Goal: Task Accomplishment & Management: Use online tool/utility

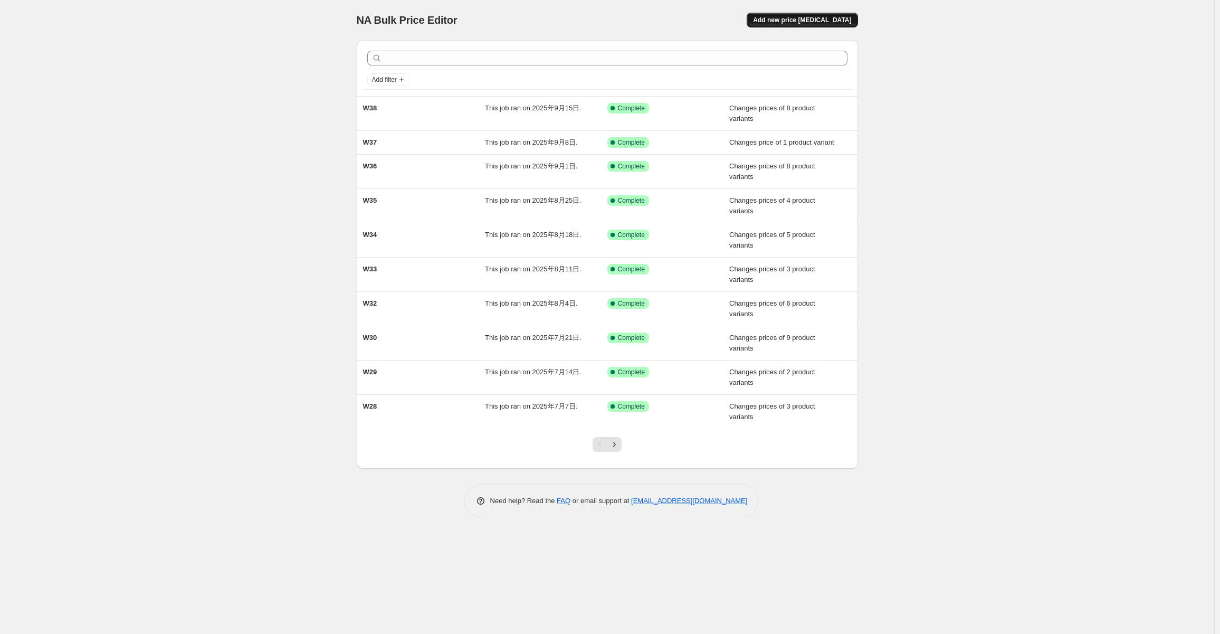
click at [835, 17] on span "Add new price [MEDICAL_DATA]" at bounding box center [802, 20] width 98 height 8
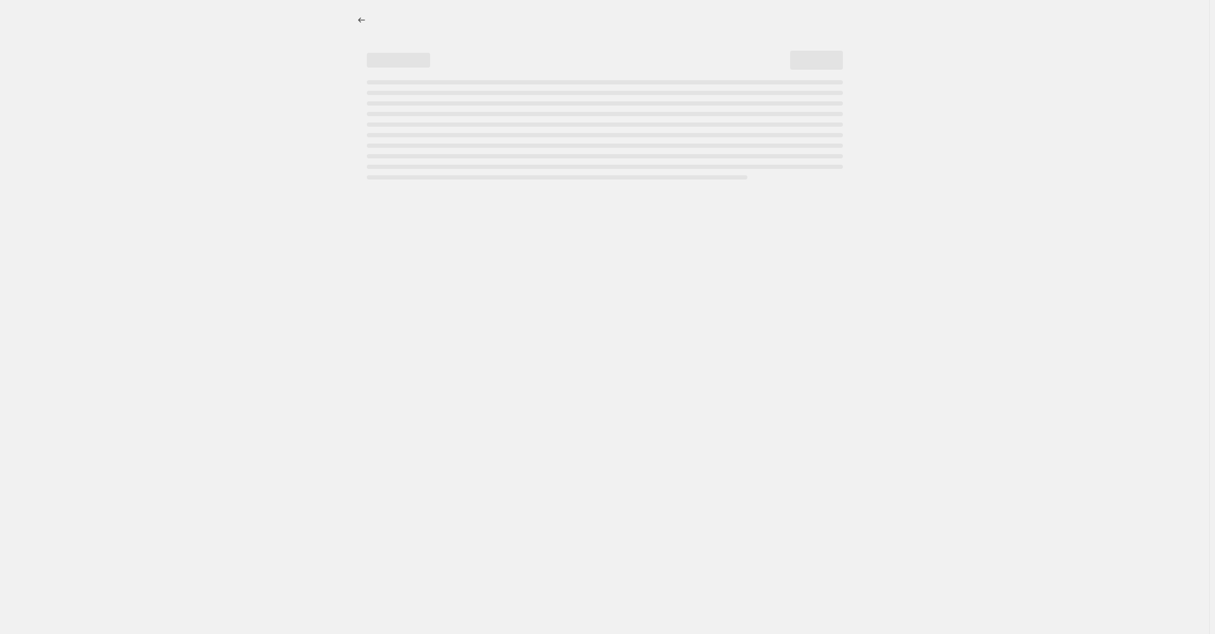
select select "percentage"
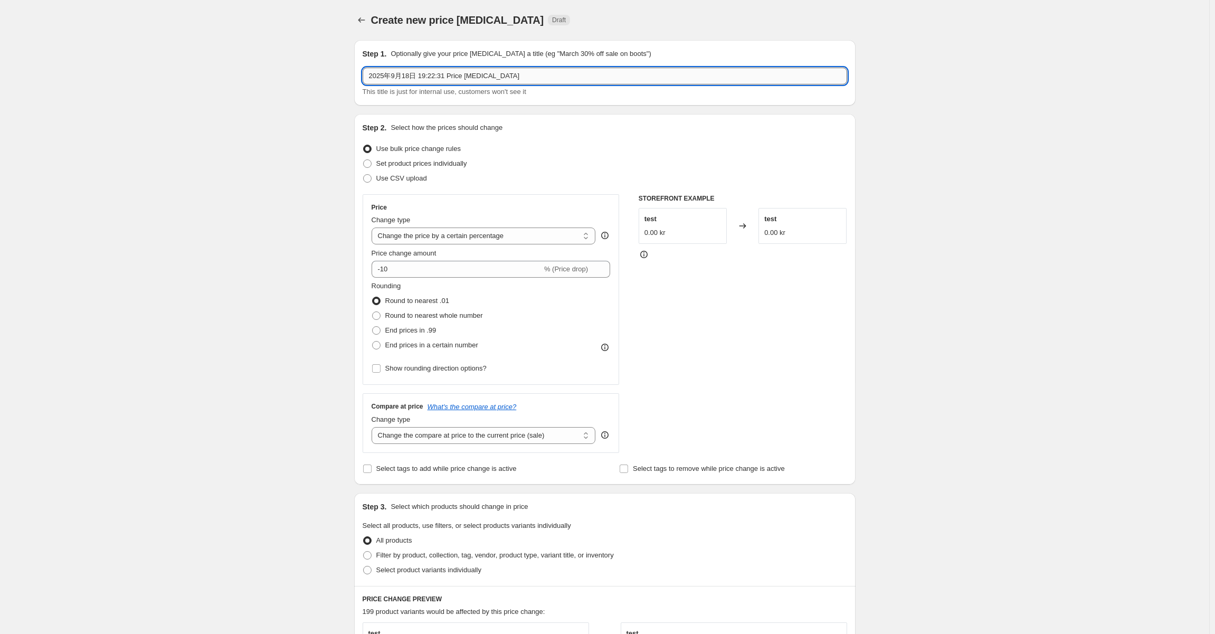
click at [556, 78] on input "2025年9月18日 19:22:31 Price change job" at bounding box center [605, 76] width 485 height 17
drag, startPoint x: 560, startPoint y: 74, endPoint x: 239, endPoint y: 71, distance: 320.9
click at [239, 71] on div "Create new price change job. This page is ready Create new price change job Dra…" at bounding box center [604, 520] width 1209 height 1041
click at [413, 77] on input "W38" at bounding box center [605, 76] width 485 height 17
paste input "Flash Sale"
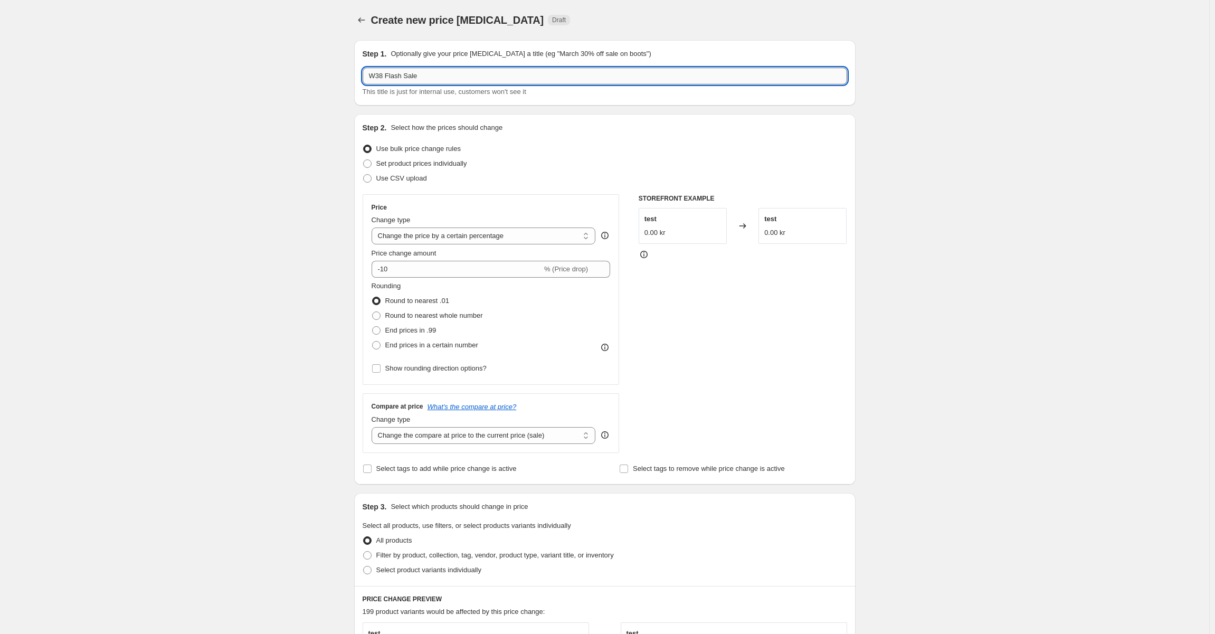
click at [387, 78] on input "W38 Flash Sale" at bounding box center [605, 76] width 485 height 17
type input "W38-Flash Sale"
click at [373, 191] on div "Step 2. Select how the prices should change Use bulk price change rules Set pro…" at bounding box center [605, 299] width 485 height 354
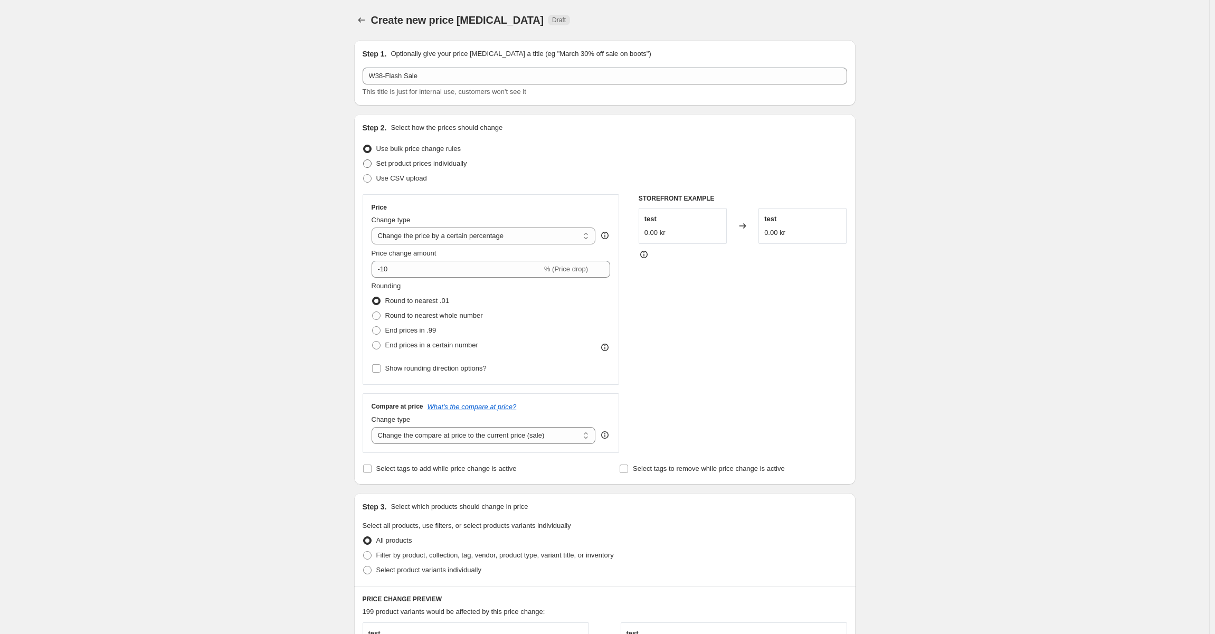
click at [430, 163] on span "Set product prices individually" at bounding box center [421, 163] width 91 height 8
click at [364, 160] on input "Set product prices individually" at bounding box center [363, 159] width 1 height 1
radio input "true"
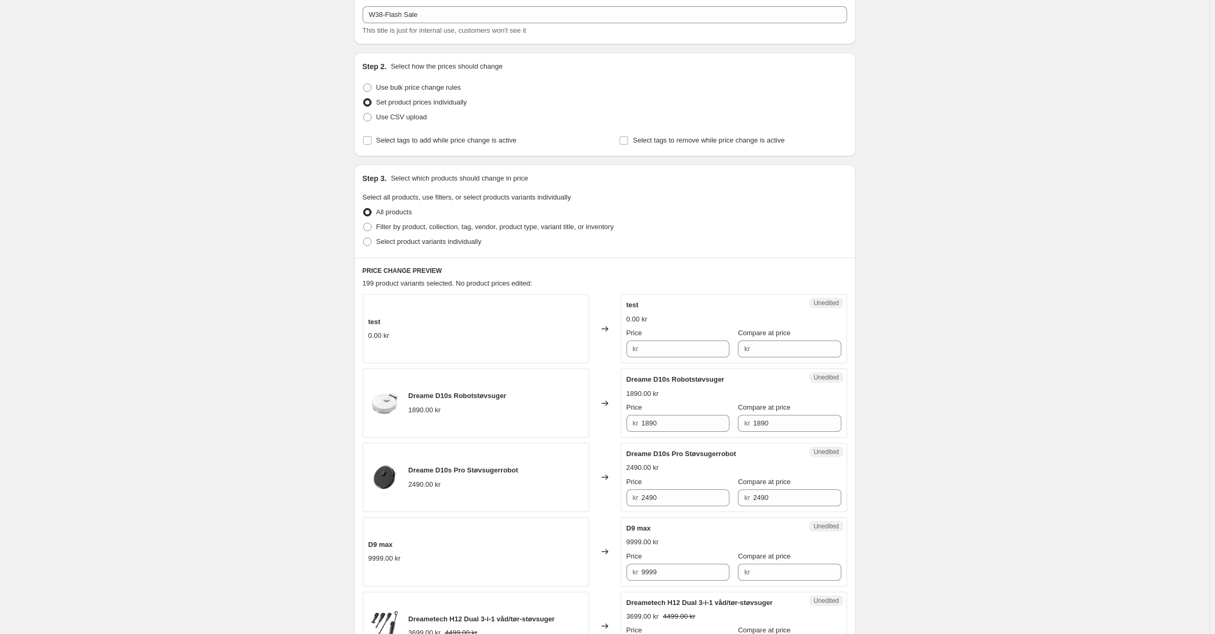
scroll to position [158, 0]
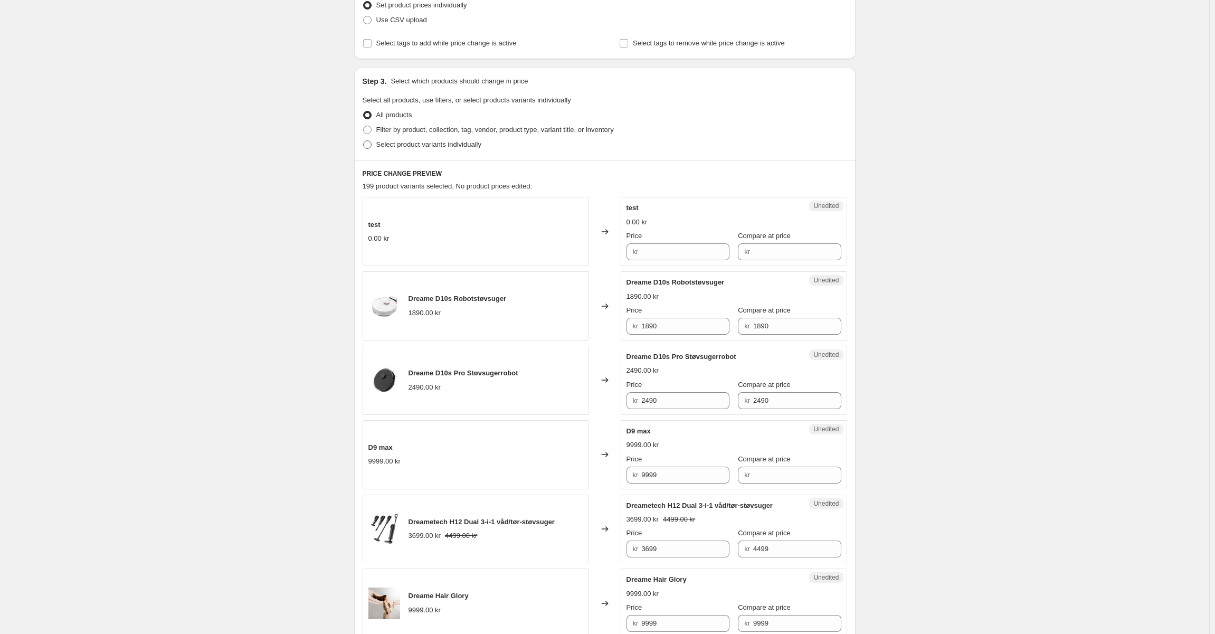
click at [423, 149] on span "Select product variants individually" at bounding box center [428, 144] width 105 height 11
click at [364, 141] on input "Select product variants individually" at bounding box center [363, 140] width 1 height 1
radio input "true"
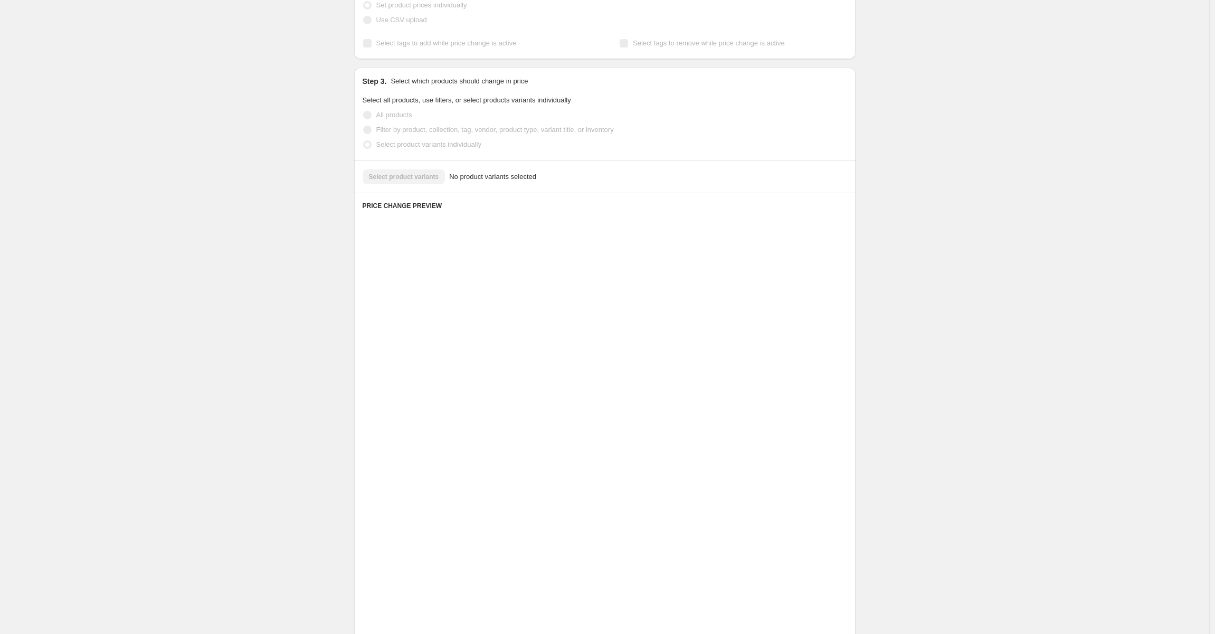
scroll to position [0, 0]
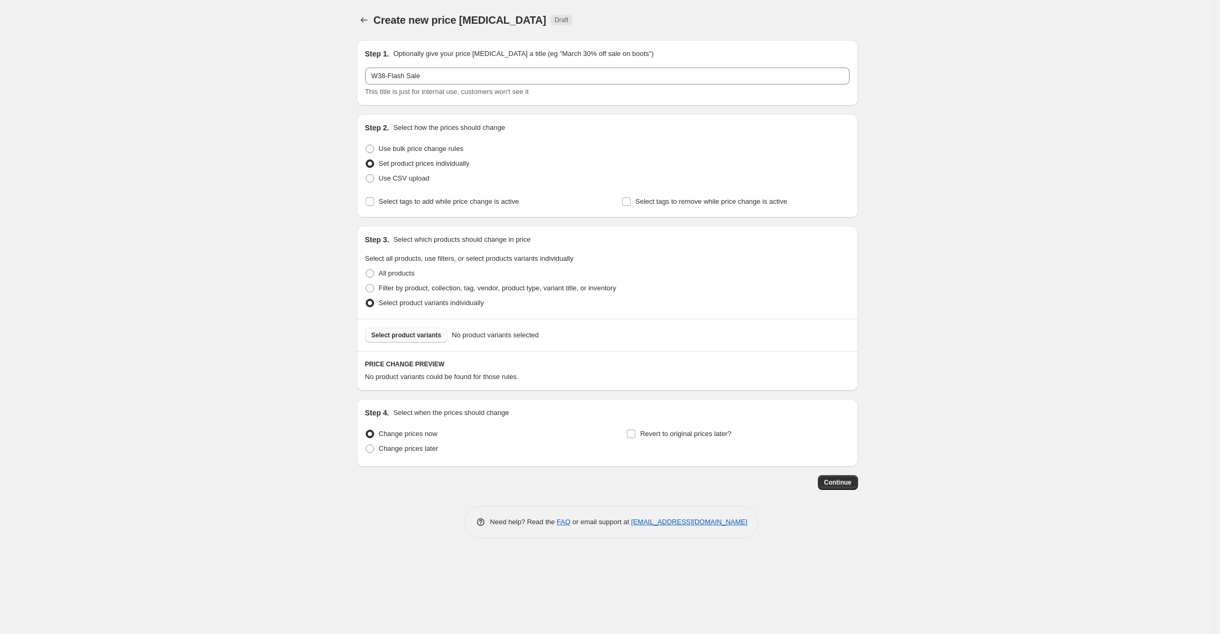
click at [411, 339] on button "Select product variants" at bounding box center [406, 335] width 83 height 15
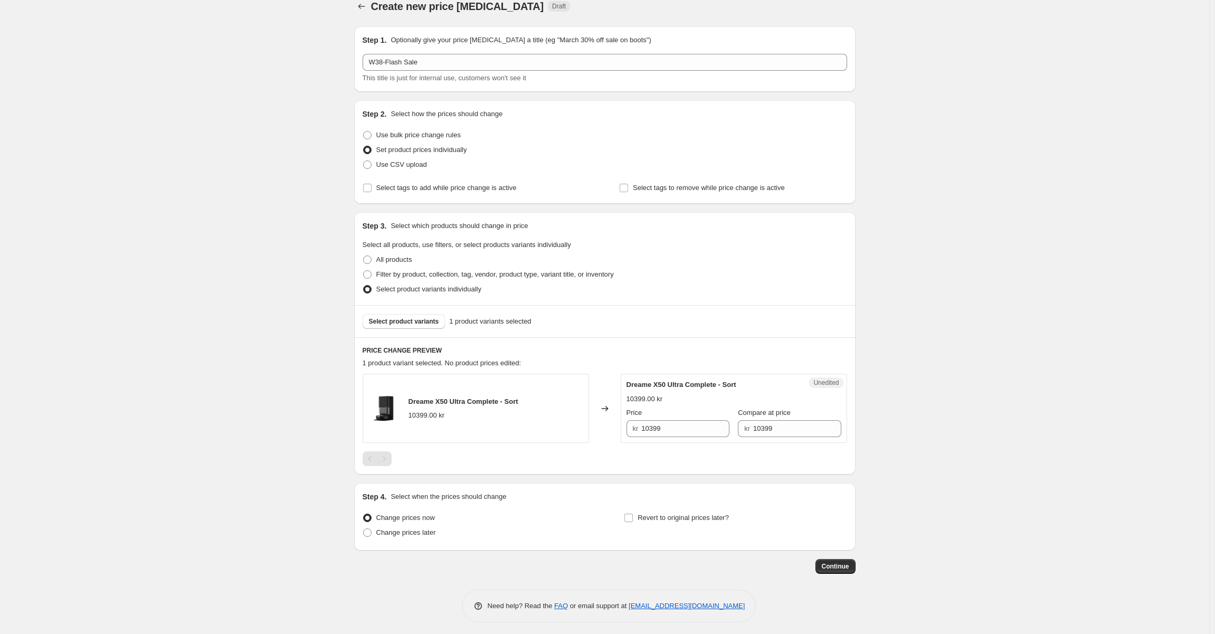
scroll to position [18, 0]
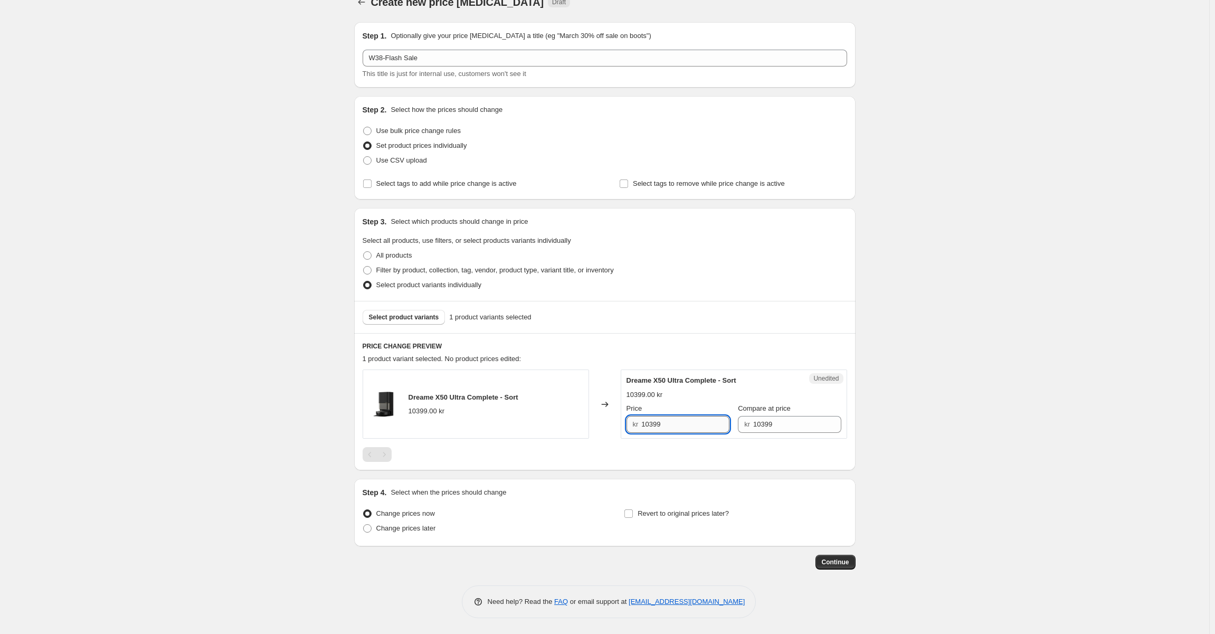
click at [664, 426] on input "10399" at bounding box center [685, 424] width 88 height 17
click at [639, 429] on div "kr" at bounding box center [636, 424] width 6 height 11
drag, startPoint x: 650, startPoint y: 426, endPoint x: 620, endPoint y: 430, distance: 30.3
click at [620, 430] on div "Dreame X50 Ultra Complete - Sort 10399.00 kr Changed to Unedited Dreame X50 Ult…" at bounding box center [605, 403] width 485 height 69
drag, startPoint x: 681, startPoint y: 423, endPoint x: 615, endPoint y: 425, distance: 66.6
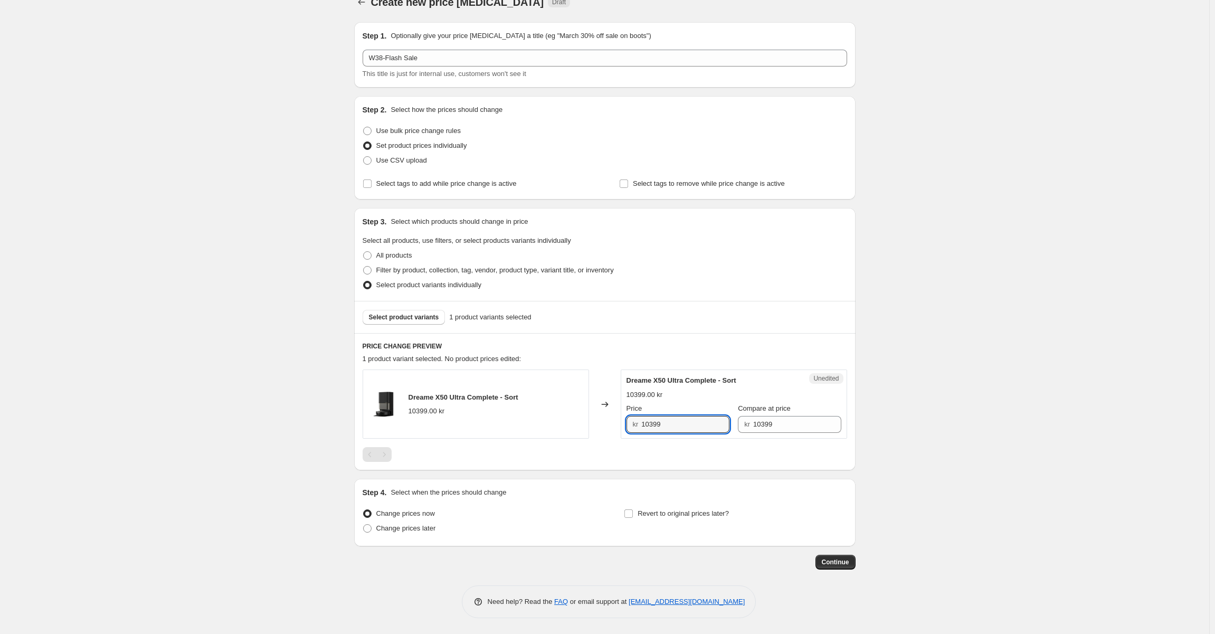
click at [615, 425] on div "Dreame X50 Ultra Complete - Sort 10399.00 kr Changed to Unedited Dreame X50 Ult…" at bounding box center [605, 403] width 485 height 69
type input "8199"
click at [410, 536] on label "Change prices later" at bounding box center [399, 528] width 73 height 15
click at [364, 525] on input "Change prices later" at bounding box center [363, 524] width 1 height 1
radio input "true"
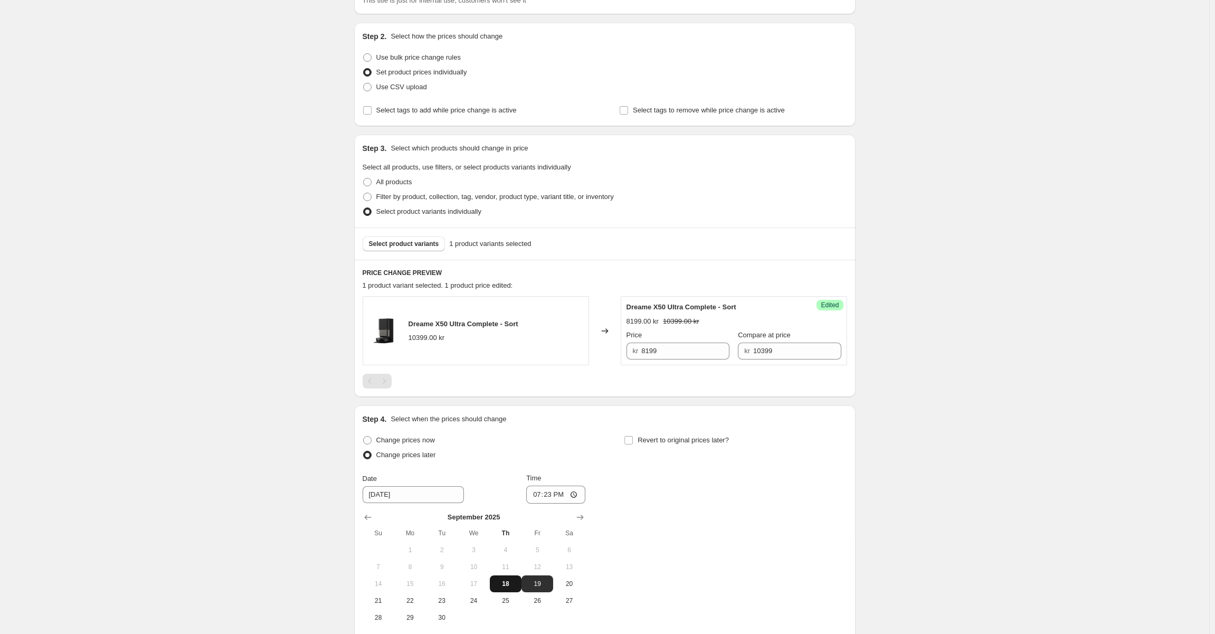
scroll to position [198, 0]
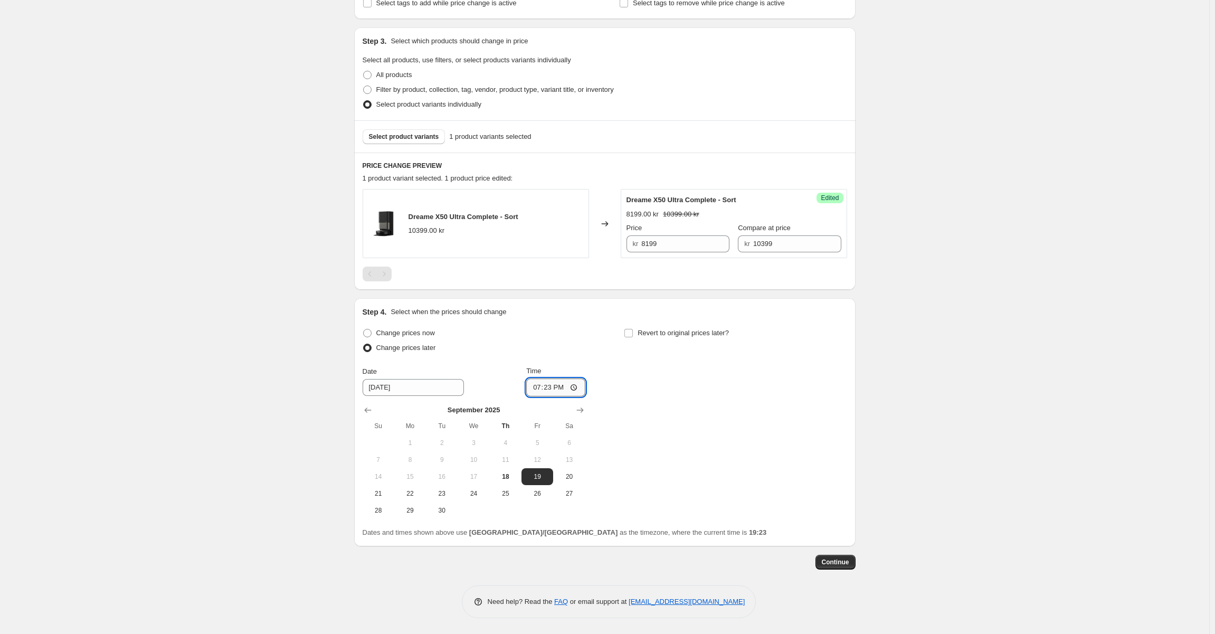
click at [554, 385] on input "19:23" at bounding box center [555, 387] width 59 height 18
type input "07:00"
click at [568, 345] on div "Change prices later" at bounding box center [474, 347] width 223 height 15
click at [640, 342] on div "Revert to original prices later?" at bounding box center [735, 342] width 223 height 32
click at [641, 337] on span "Revert to original prices later?" at bounding box center [683, 333] width 91 height 8
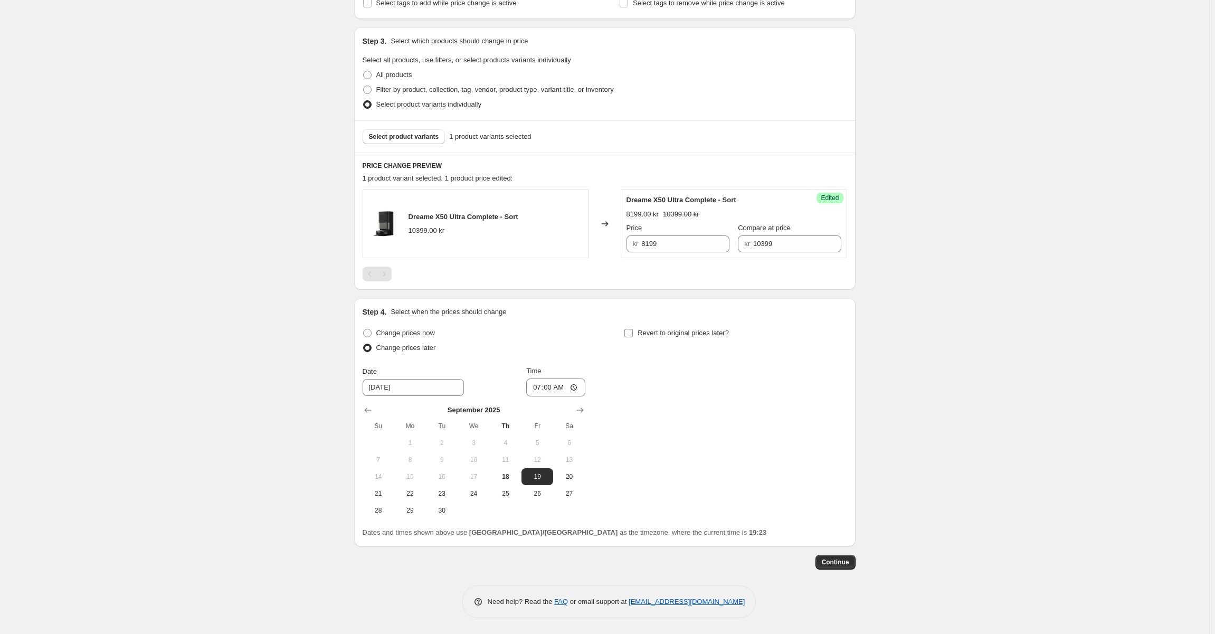
click at [633, 337] on input "Revert to original prices later?" at bounding box center [628, 333] width 8 height 8
checkbox input "true"
drag, startPoint x: 645, startPoint y: 513, endPoint x: 791, endPoint y: 381, distance: 196.6
click at [645, 512] on span "28" at bounding box center [639, 510] width 23 height 8
type input "9/28/2025"
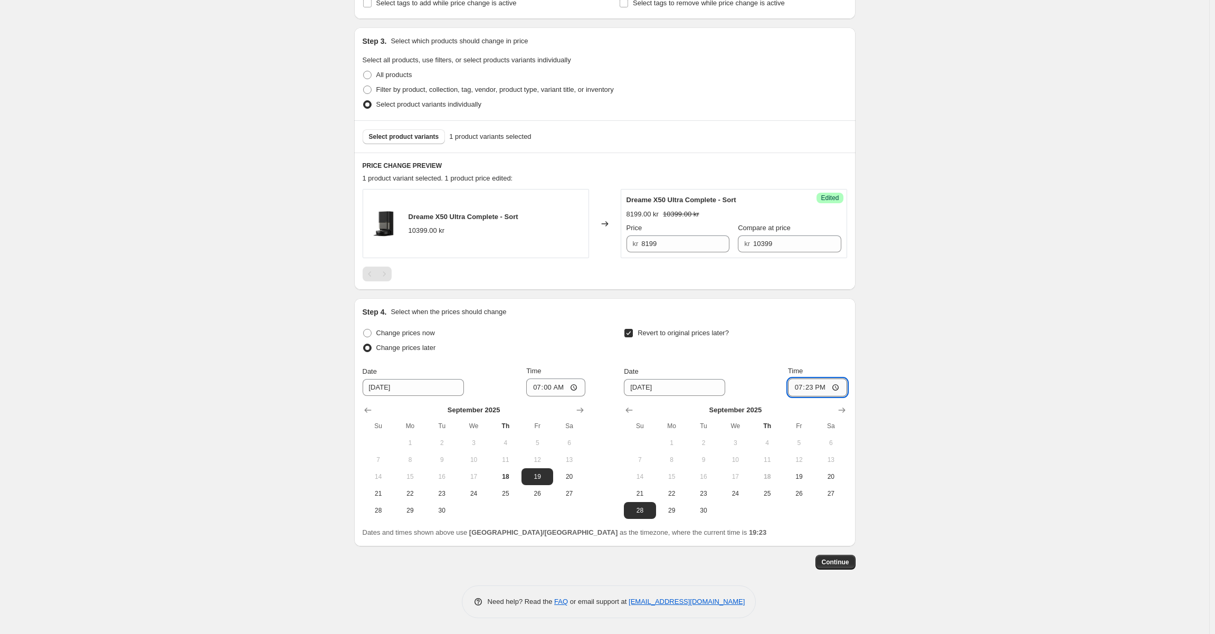
click at [816, 383] on input "19:23" at bounding box center [817, 387] width 59 height 18
type input "06:59"
click at [906, 215] on div "Create new price change job. This page is ready Create new price change job Dra…" at bounding box center [604, 218] width 1209 height 832
click at [416, 138] on span "Select product variants" at bounding box center [404, 136] width 70 height 8
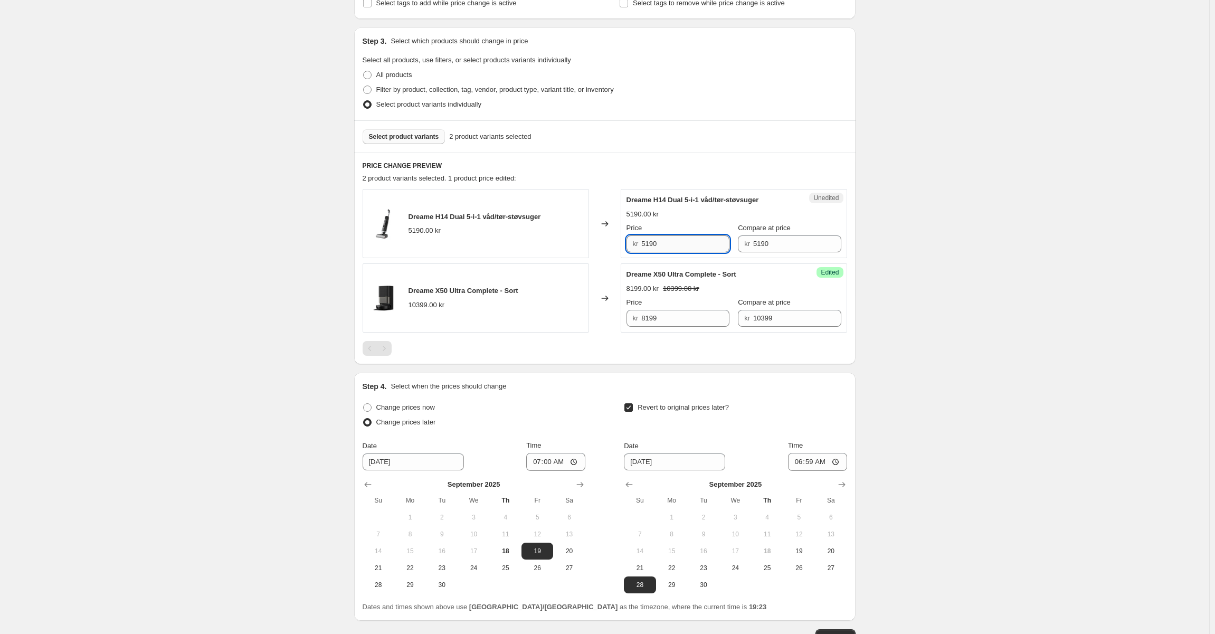
click at [659, 240] on input "5190" at bounding box center [685, 243] width 88 height 17
drag, startPoint x: 681, startPoint y: 245, endPoint x: 599, endPoint y: 245, distance: 82.9
click at [599, 245] on div "Dreame H14 Dual 5-i-1 våd/tør-støvsuger 5190.00 kr Changed to Unedited Dreame H…" at bounding box center [605, 223] width 485 height 69
type input "4099"
click at [726, 244] on div "Price kr 4099 Compare at price kr 5190" at bounding box center [734, 238] width 215 height 30
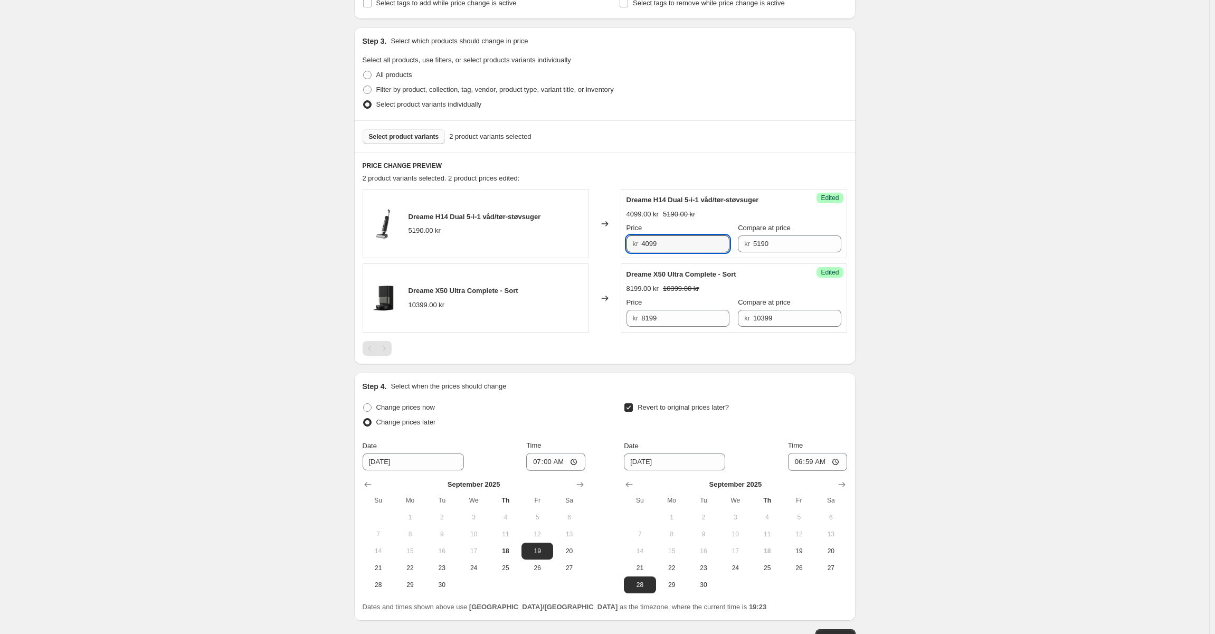
drag, startPoint x: 667, startPoint y: 242, endPoint x: 604, endPoint y: 238, distance: 62.9
click at [604, 238] on div "Dreame H14 Dual 5-i-1 våd/tør-støvsuger 5190.00 kr Changed to Success Edited Dr…" at bounding box center [605, 223] width 485 height 69
drag, startPoint x: 703, startPoint y: 198, endPoint x: 693, endPoint y: 198, distance: 9.5
click at [703, 198] on span "Dreame H14 Dual 5-i-1 våd/tør-støvsuger" at bounding box center [693, 200] width 132 height 8
click at [427, 139] on span "Select product variants" at bounding box center [404, 136] width 70 height 8
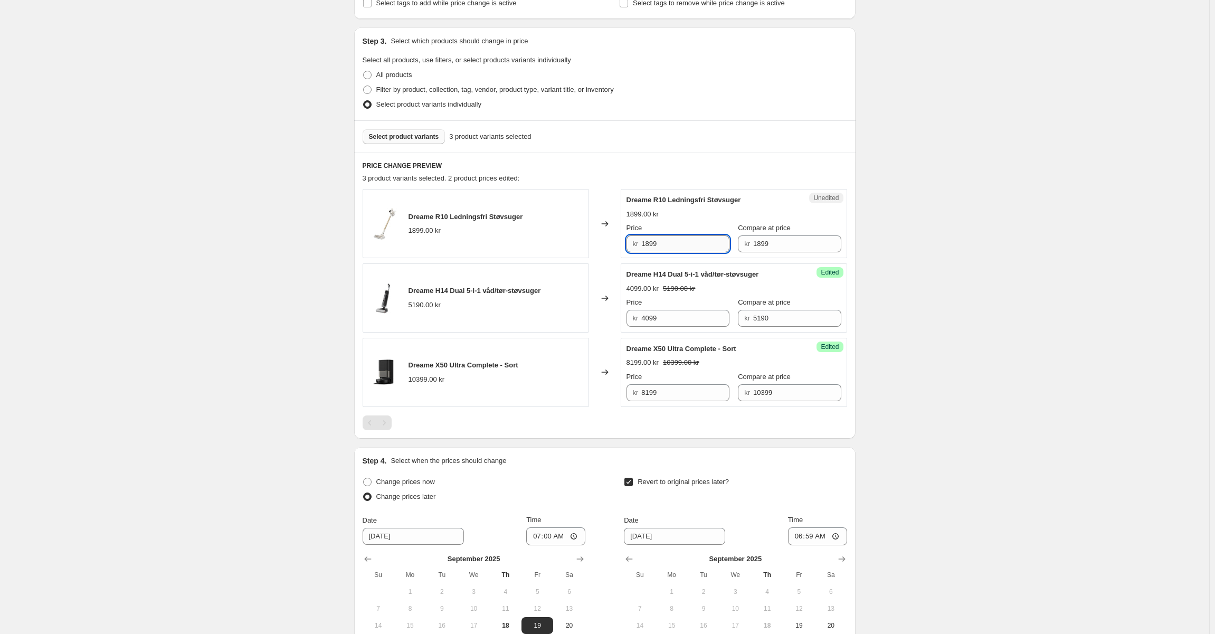
drag, startPoint x: 651, startPoint y: 239, endPoint x: 656, endPoint y: 242, distance: 6.2
click at [651, 239] on input "1899" at bounding box center [685, 243] width 88 height 17
click at [647, 243] on input "1899" at bounding box center [685, 243] width 88 height 17
type input "1499"
click at [668, 197] on span "Dreame R10 Ledningsfri Støvsuger" at bounding box center [684, 200] width 115 height 8
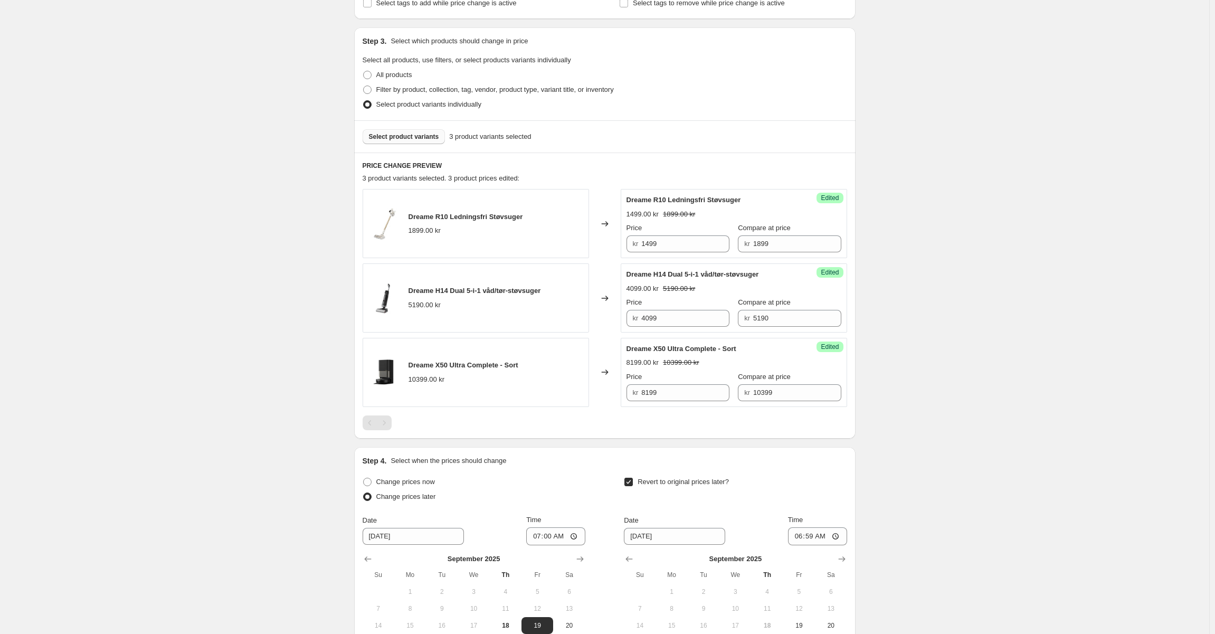
click at [426, 134] on span "Select product variants" at bounding box center [404, 136] width 70 height 8
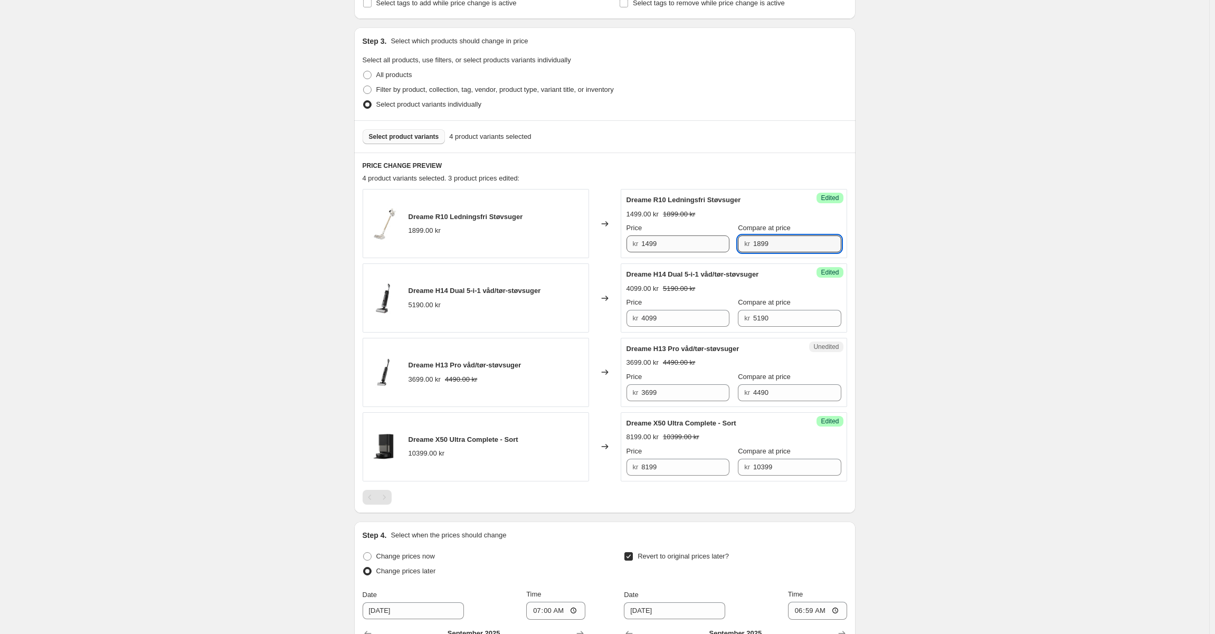
drag, startPoint x: 774, startPoint y: 250, endPoint x: 699, endPoint y: 246, distance: 75.6
click at [702, 244] on div "Price kr 1499 Compare at price kr 1899" at bounding box center [734, 238] width 215 height 30
click at [673, 392] on input "3699" at bounding box center [685, 392] width 88 height 17
paste input "18"
type input "1899"
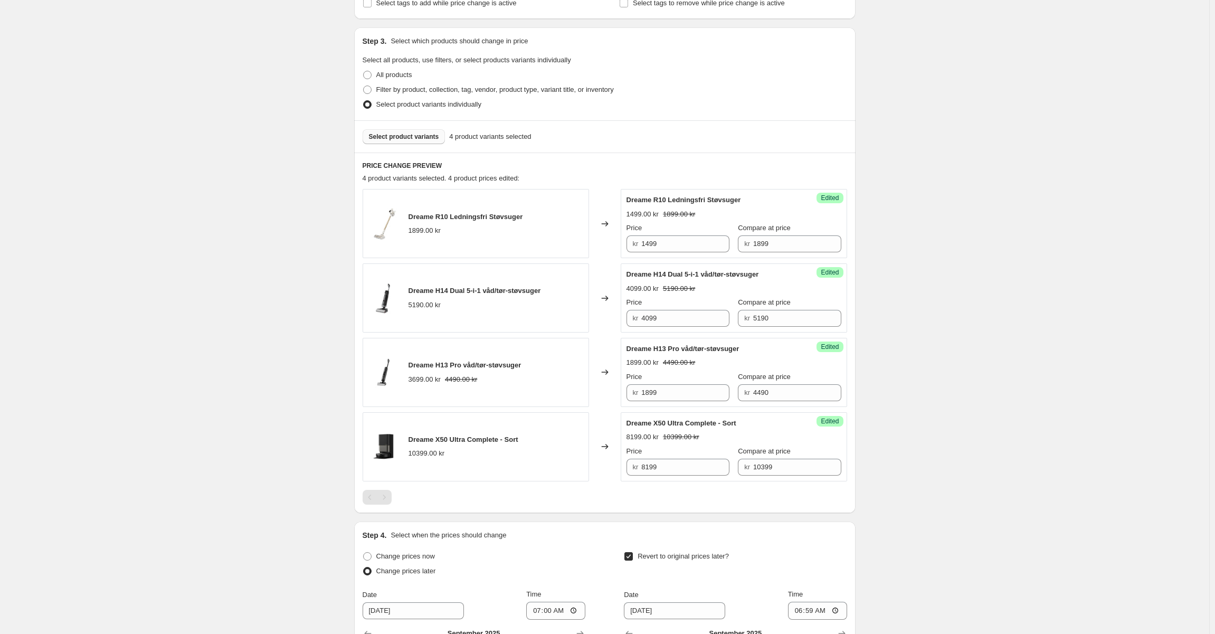
click at [691, 371] on div "Dreame H13 Pro våd/tør-støvsuger 1899.00 kr 4490.00 kr Price kr 1899 Compare at…" at bounding box center [734, 373] width 215 height 58
click at [391, 137] on span "Select product variants" at bounding box center [404, 136] width 70 height 8
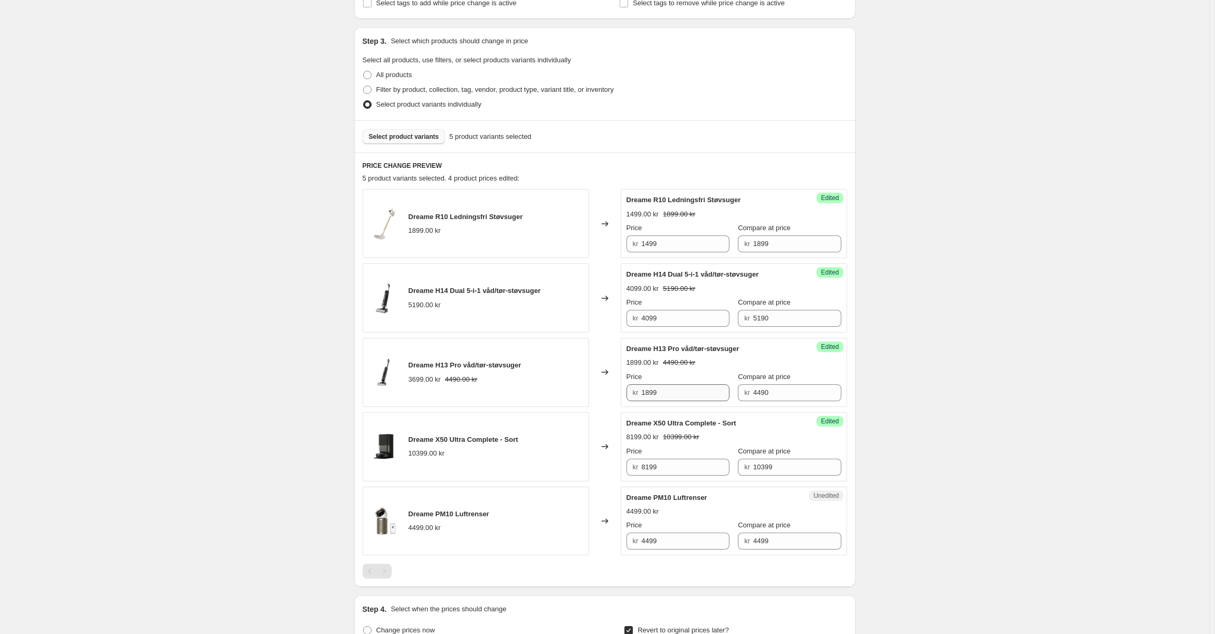
scroll to position [251, 0]
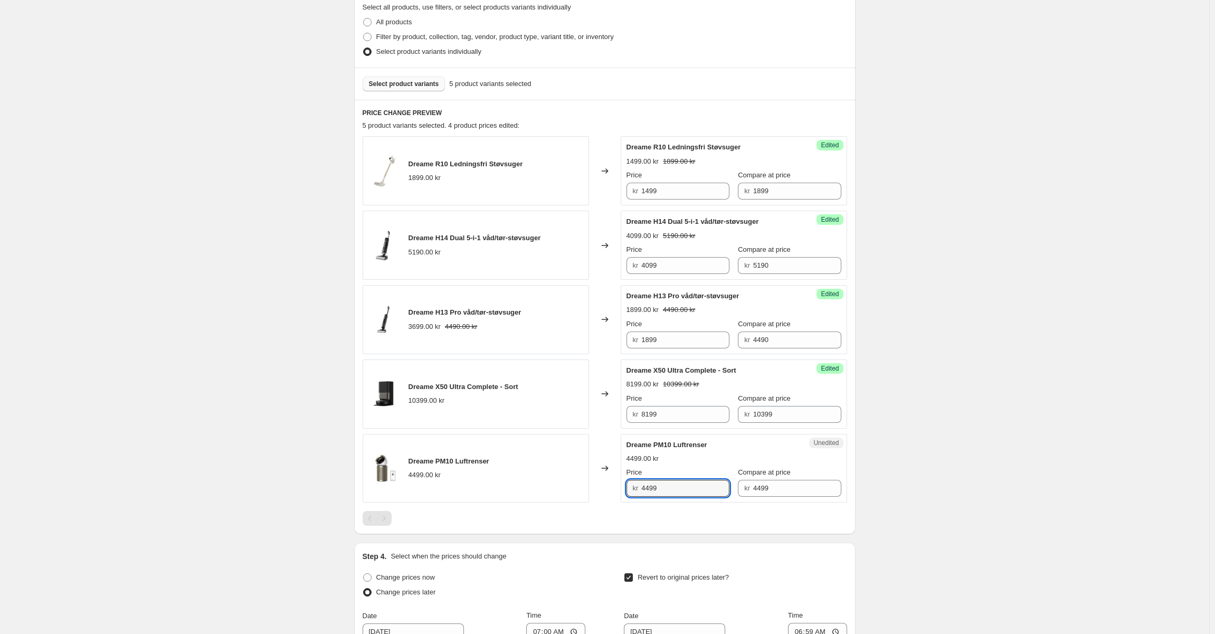
click at [642, 487] on div "kr 4499" at bounding box center [678, 488] width 103 height 17
type input "3499"
click at [684, 462] on div "4499.00 kr" at bounding box center [734, 458] width 215 height 11
click at [430, 75] on div "Select product variants 5 product variants selected" at bounding box center [604, 84] width 501 height 32
click at [425, 83] on span "Select product variants" at bounding box center [404, 84] width 70 height 8
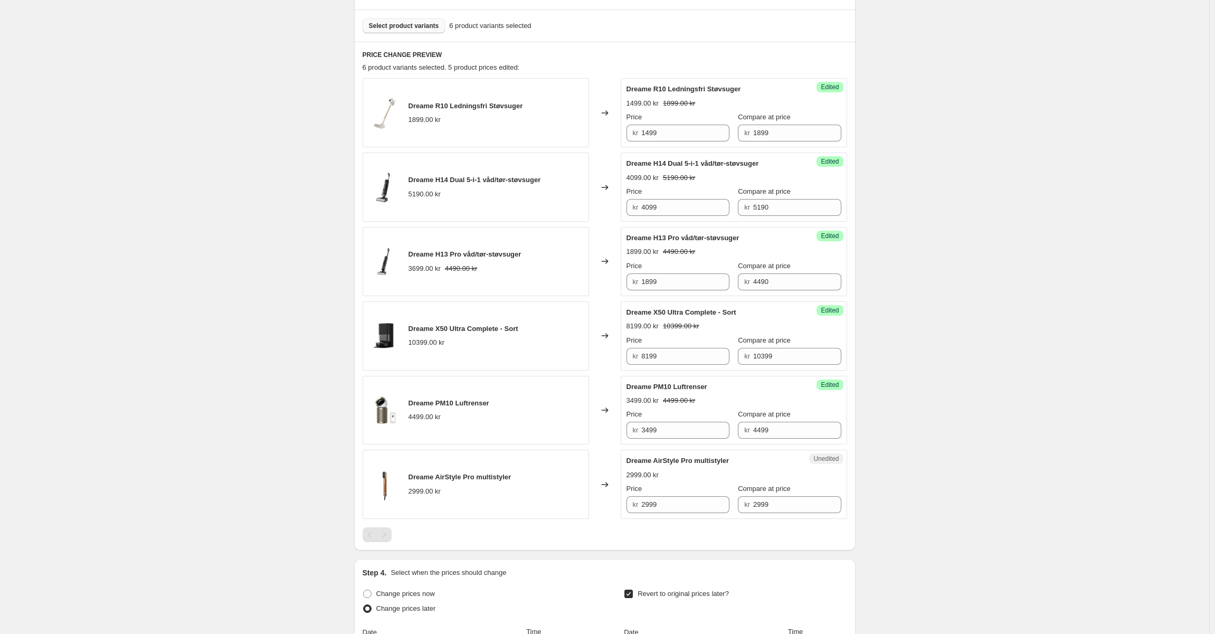
scroll to position [462, 0]
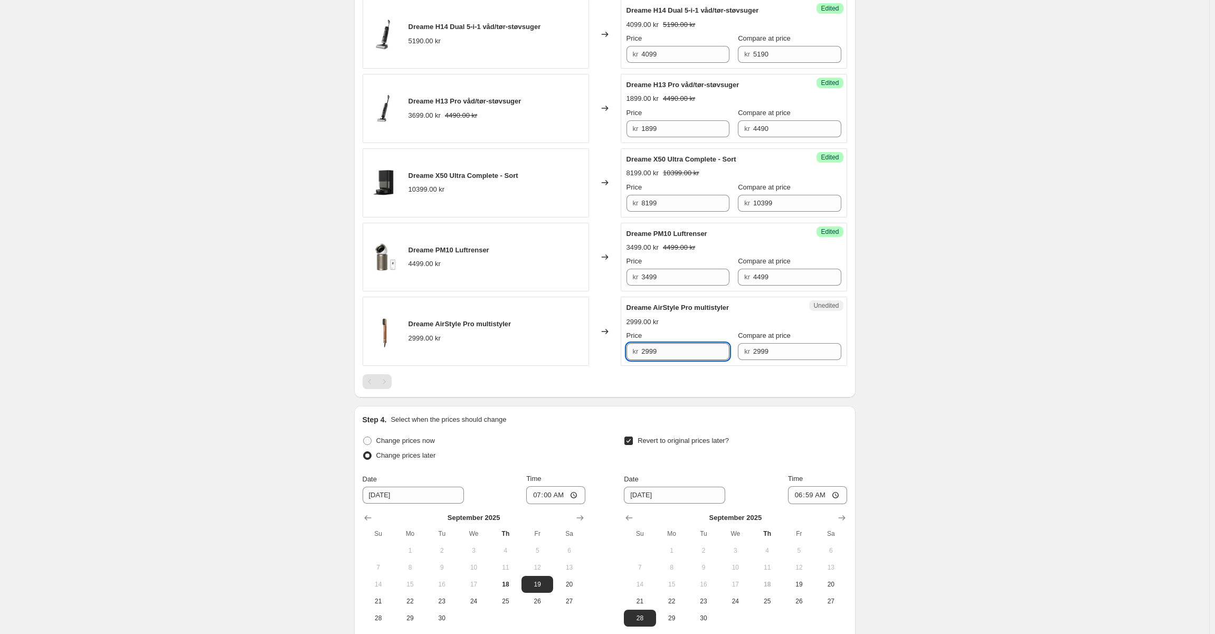
click at [644, 348] on input "2999" at bounding box center [685, 351] width 88 height 17
drag, startPoint x: 668, startPoint y: 349, endPoint x: 607, endPoint y: 350, distance: 60.7
click at [607, 350] on div "Dreame AirStyle Pro multistyler 2999.00 kr Changed to Unedited Dreame AirStyle …" at bounding box center [605, 331] width 485 height 69
type input "1899"
click at [603, 379] on div at bounding box center [605, 381] width 485 height 15
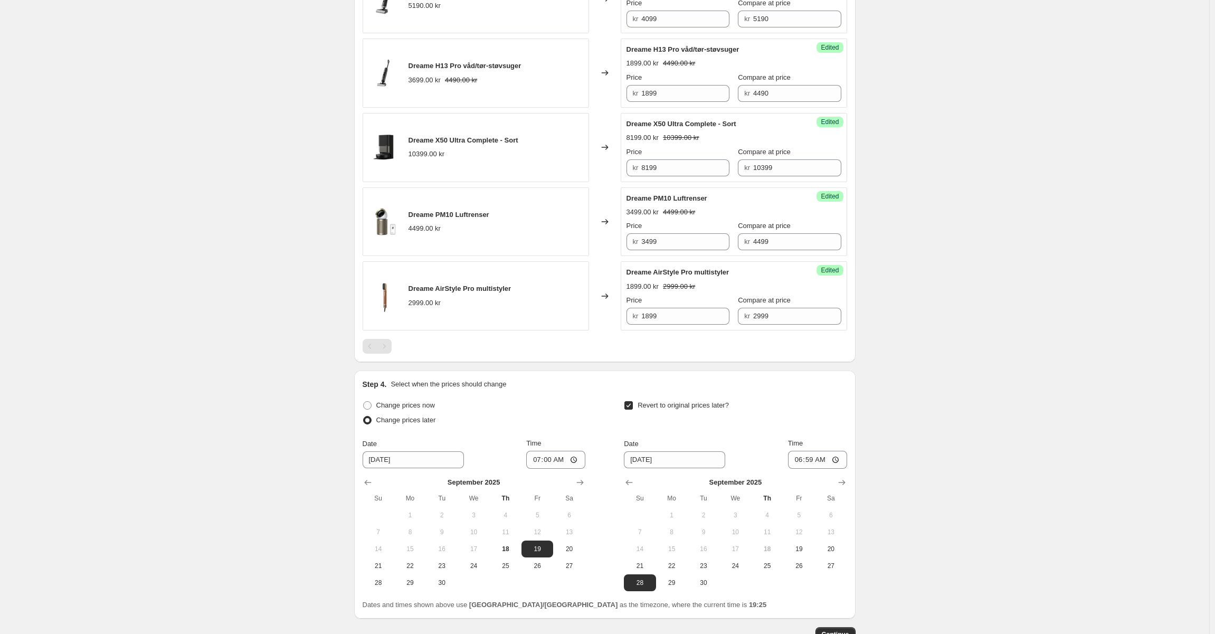
scroll to position [570, 0]
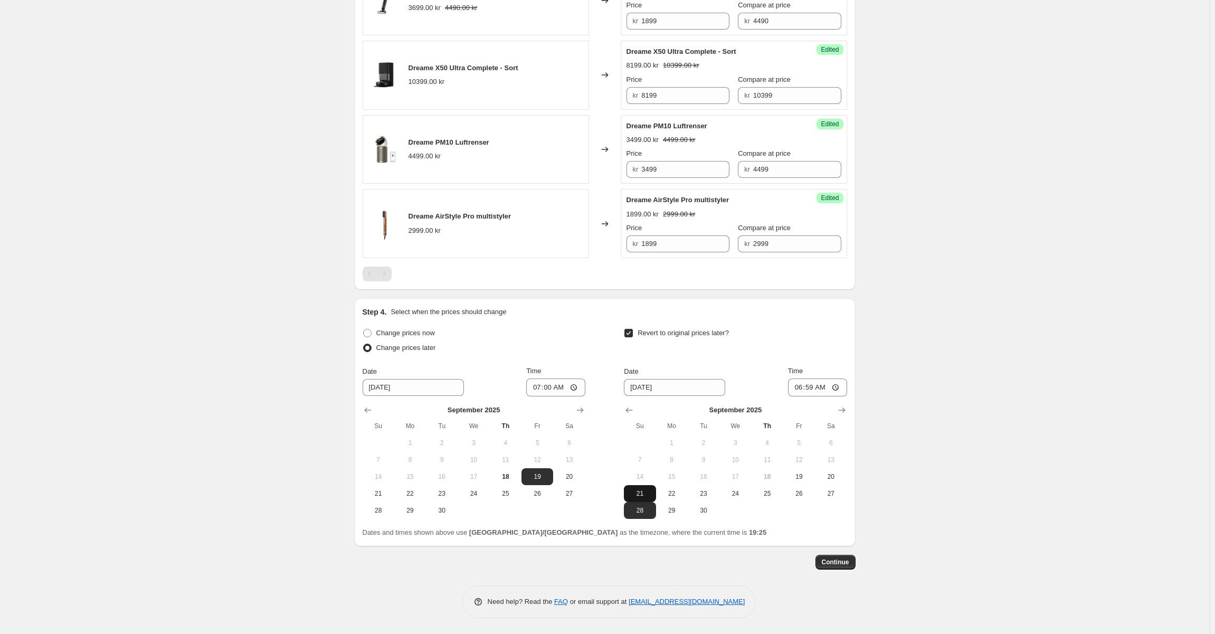
click at [637, 491] on span "21" at bounding box center [639, 493] width 23 height 8
type input "9/21/2025"
click at [849, 562] on span "Continue" at bounding box center [835, 562] width 27 height 8
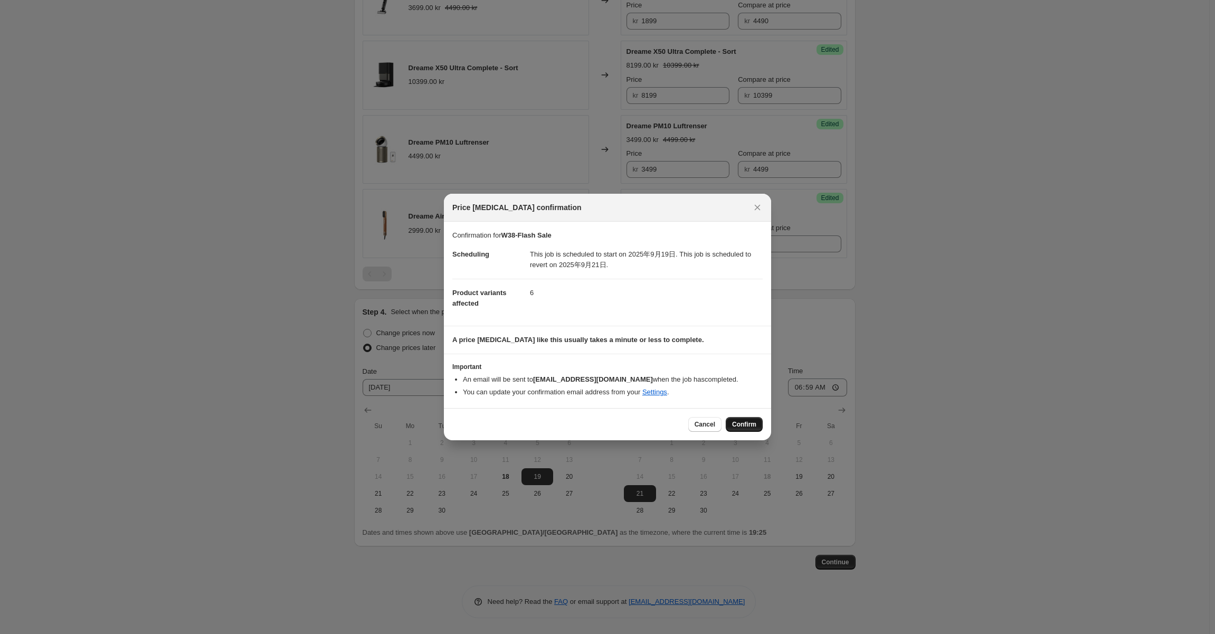
click at [753, 421] on span "Confirm" at bounding box center [744, 424] width 24 height 8
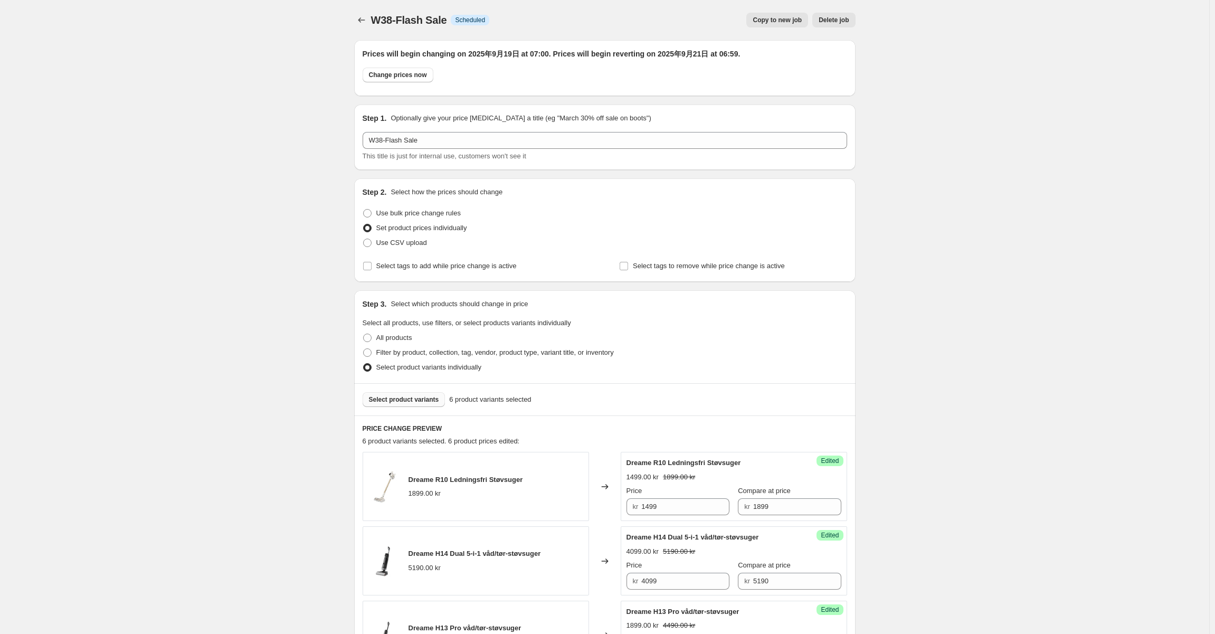
click at [882, 249] on div "W38-Flash Sale. This page is ready W38-Flash Sale Info Scheduled Copy to new jo…" at bounding box center [604, 634] width 1209 height 1268
click at [367, 19] on icon "Price change jobs" at bounding box center [361, 20] width 11 height 11
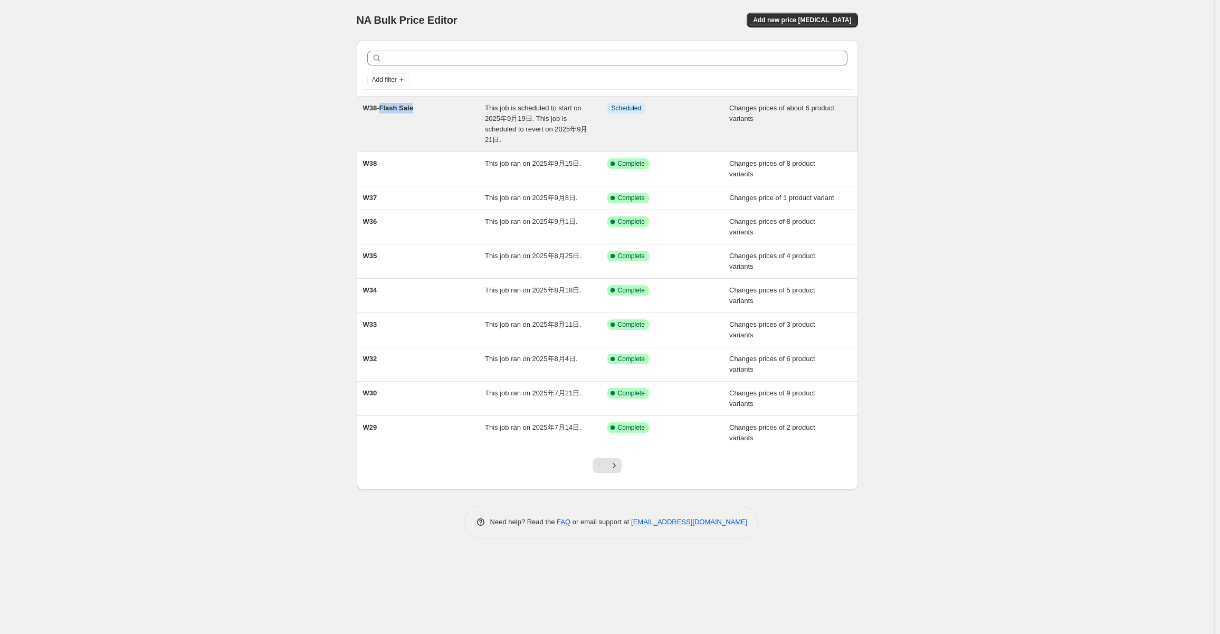
drag, startPoint x: 404, startPoint y: 109, endPoint x: 381, endPoint y: 110, distance: 22.7
click at [381, 110] on div "W38-Flash Sale" at bounding box center [424, 124] width 122 height 42
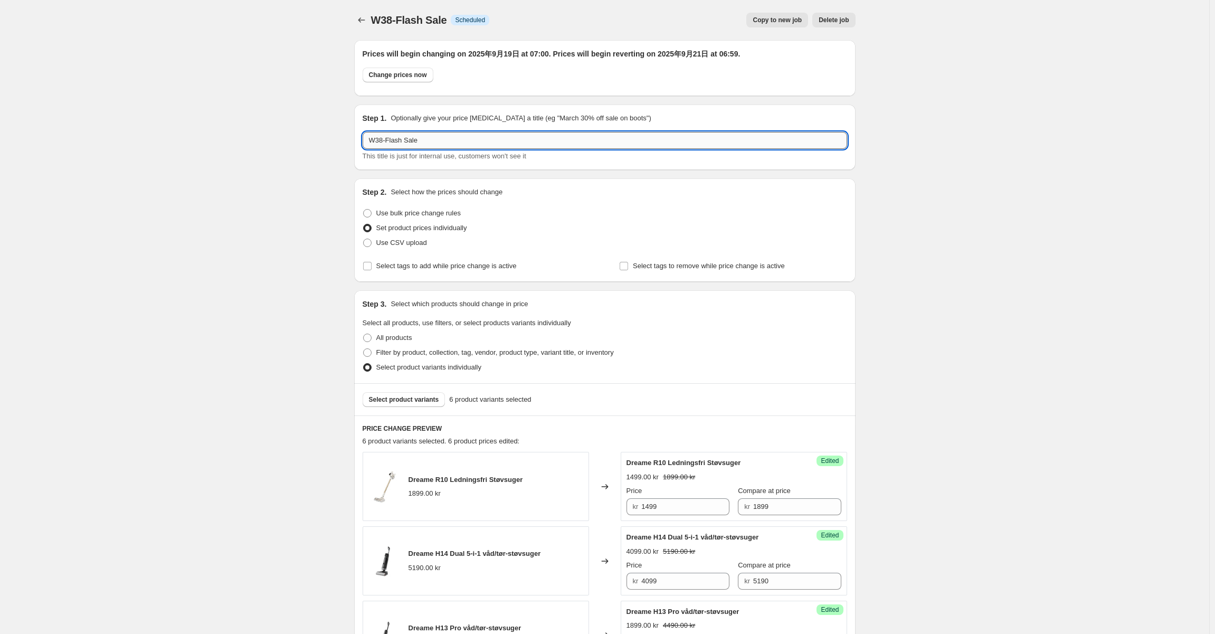
drag, startPoint x: 431, startPoint y: 132, endPoint x: 480, endPoint y: 146, distance: 51.0
click at [432, 134] on input "W38-Flash Sale" at bounding box center [605, 140] width 485 height 17
drag, startPoint x: 335, startPoint y: 140, endPoint x: 258, endPoint y: 137, distance: 77.1
click at [258, 137] on div "W38-Flash Sale. This page is ready W38-Flash Sale Info Scheduled Copy to new jo…" at bounding box center [604, 634] width 1209 height 1268
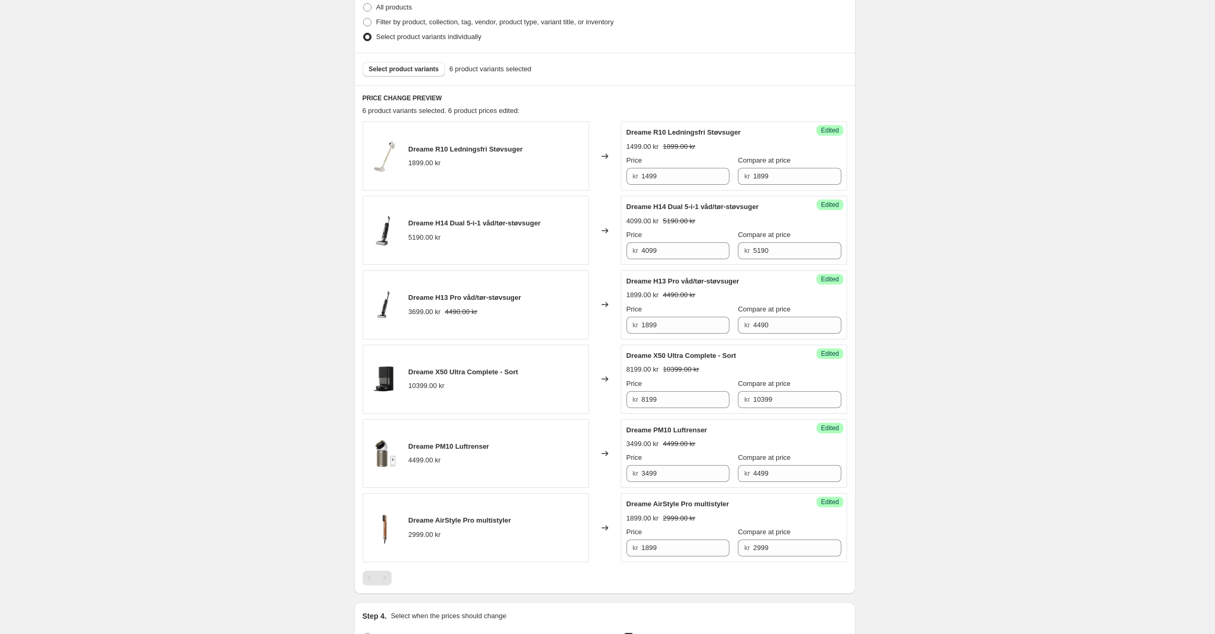
scroll to position [369, 0]
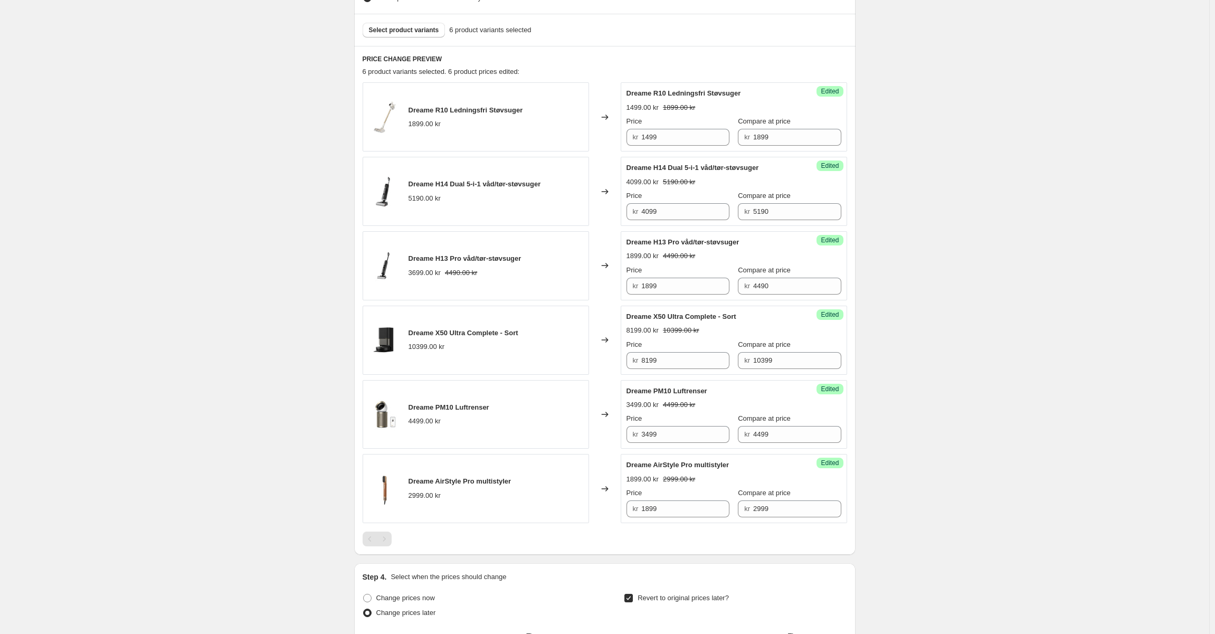
click at [922, 184] on div "W38-Flash Sale. This page is ready W38-Flash Sale Info Scheduled Copy to new jo…" at bounding box center [604, 265] width 1209 height 1268
drag, startPoint x: 443, startPoint y: 115, endPoint x: 408, endPoint y: 108, distance: 35.9
click at [408, 108] on div "Dreame R10 Ledningsfri Støvsuger 1899.00 kr" at bounding box center [476, 116] width 226 height 69
click at [441, 110] on span "Dreame R10 Ledningsfri Støvsuger" at bounding box center [466, 110] width 115 height 8
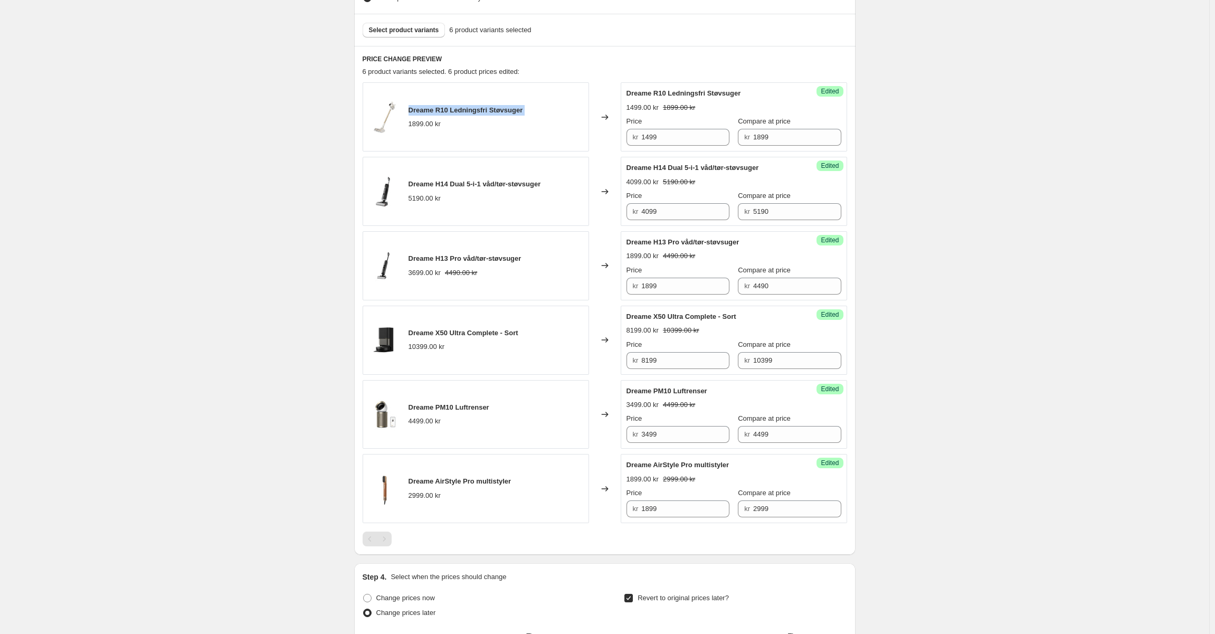
click at [441, 110] on span "Dreame R10 Ledningsfri Støvsuger" at bounding box center [466, 110] width 115 height 8
drag, startPoint x: 433, startPoint y: 127, endPoint x: 452, endPoint y: 128, distance: 19.0
click at [433, 127] on div "1899.00 kr" at bounding box center [425, 124] width 32 height 11
drag, startPoint x: 460, startPoint y: 127, endPoint x: 406, endPoint y: 106, distance: 57.6
click at [406, 106] on div "Dreame R10 Ledningsfri Støvsuger 1899.00 kr" at bounding box center [476, 116] width 226 height 69
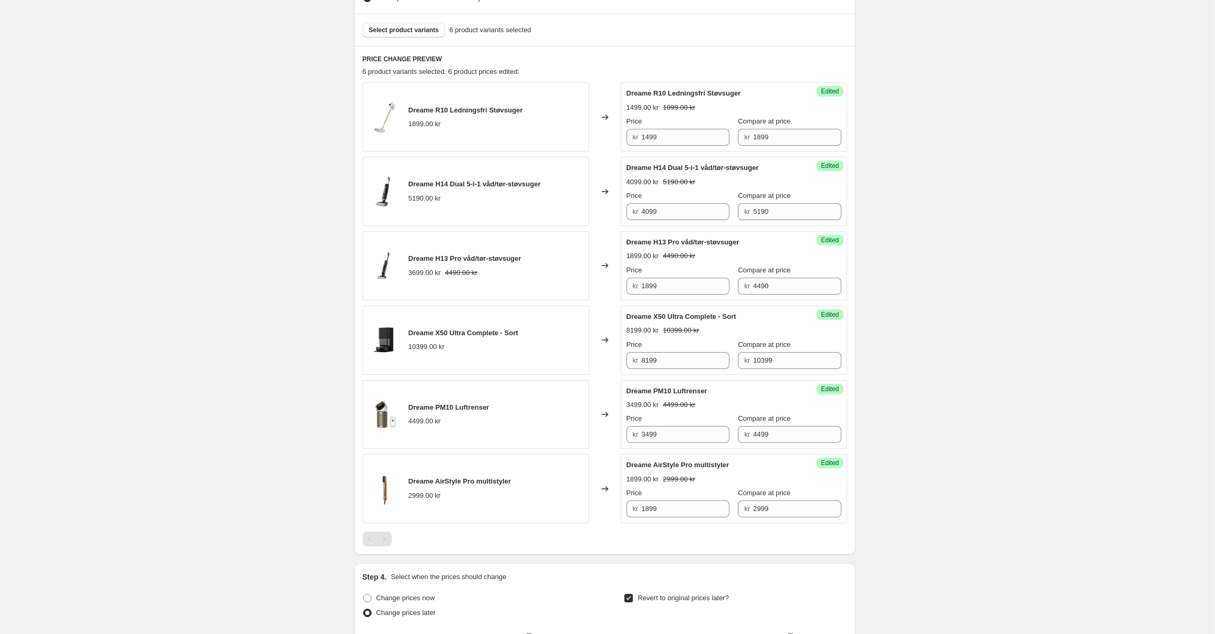
click at [170, 151] on div "W38-Flash Sale. This page is ready W38-Flash Sale Info Scheduled Copy to new jo…" at bounding box center [604, 265] width 1209 height 1268
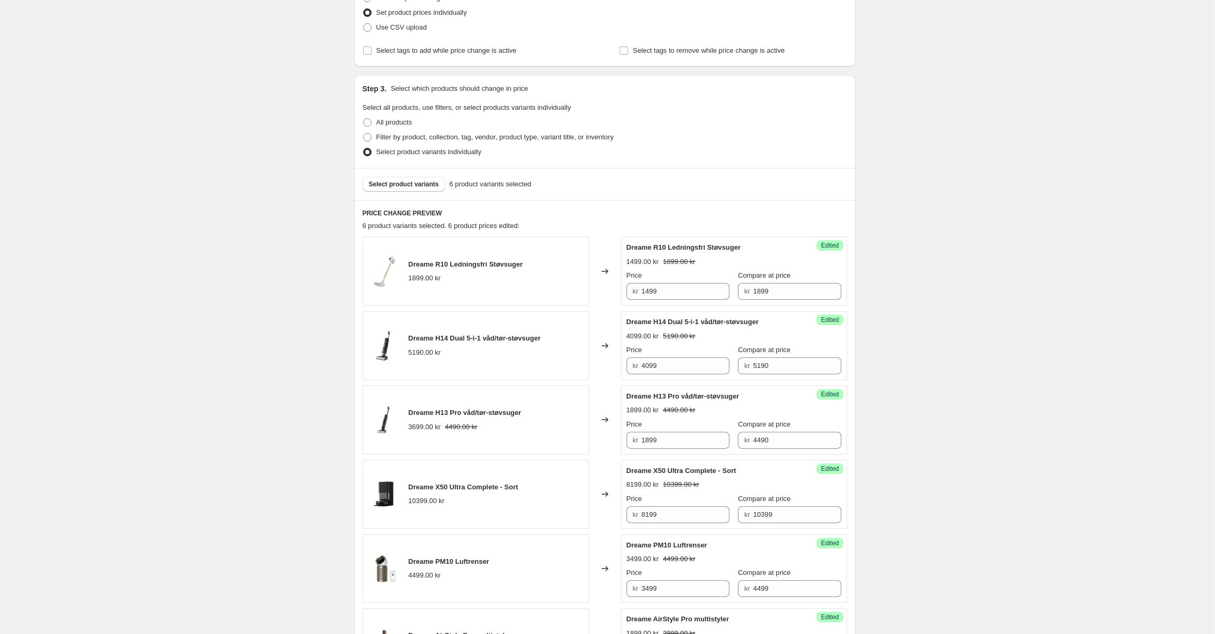
scroll to position [53, 0]
